Goal: Transaction & Acquisition: Purchase product/service

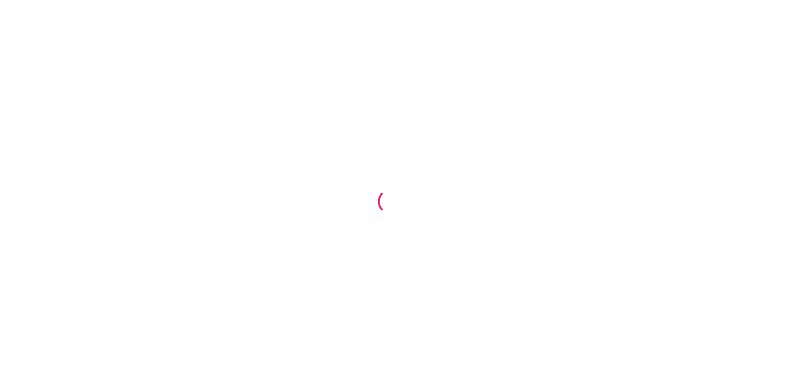
click at [396, 181] on div at bounding box center [394, 187] width 789 height 375
